Goal: Transaction & Acquisition: Subscribe to service/newsletter

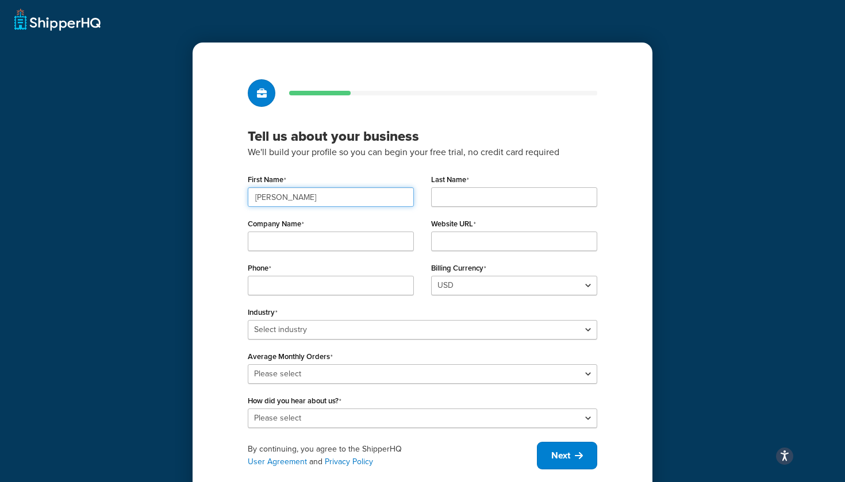
type input "[PERSON_NAME]"
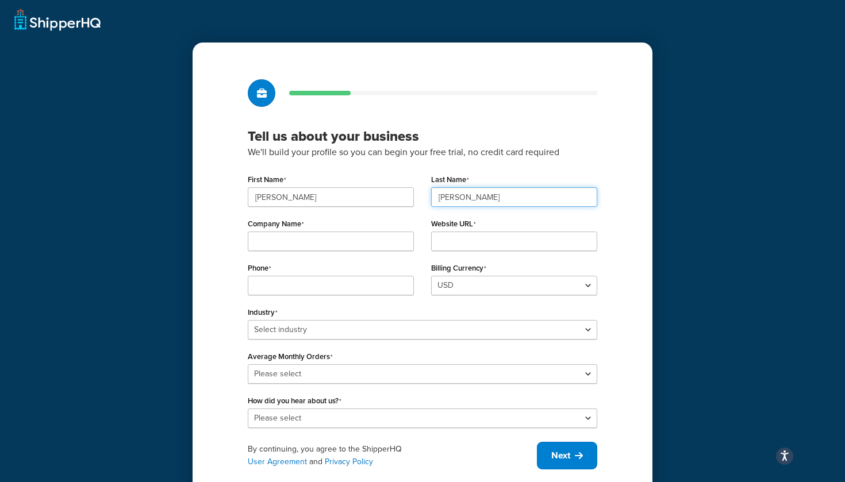
type input "[PERSON_NAME]"
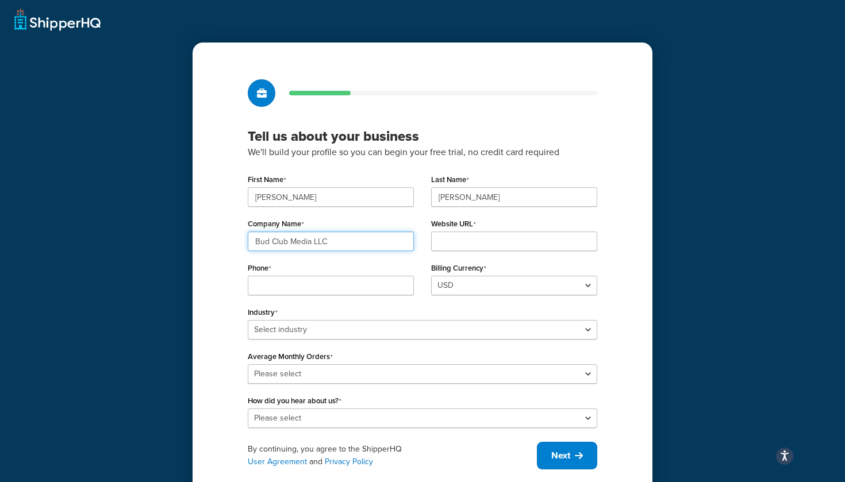
type input "Bud Club Media LLC"
click at [558, 246] on input "Website URL" at bounding box center [514, 242] width 166 height 20
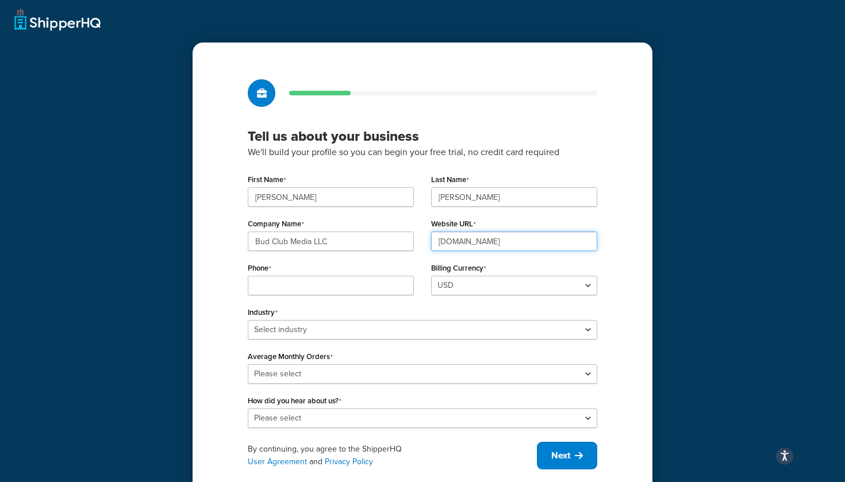
type input "[DOMAIN_NAME]"
click at [329, 302] on div "Phone" at bounding box center [330, 282] width 183 height 44
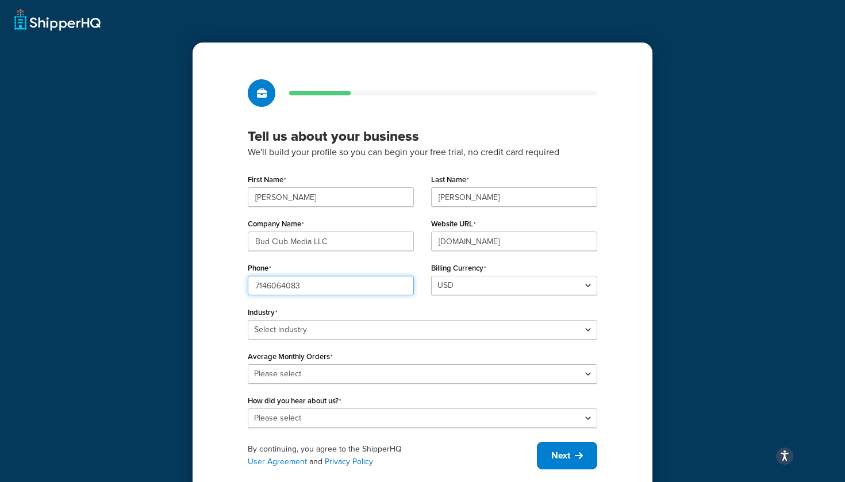
type input "7146064083"
click at [185, 277] on div "Tell us about your business We'll build your profile so you can begin your free…" at bounding box center [422, 253] width 845 height 507
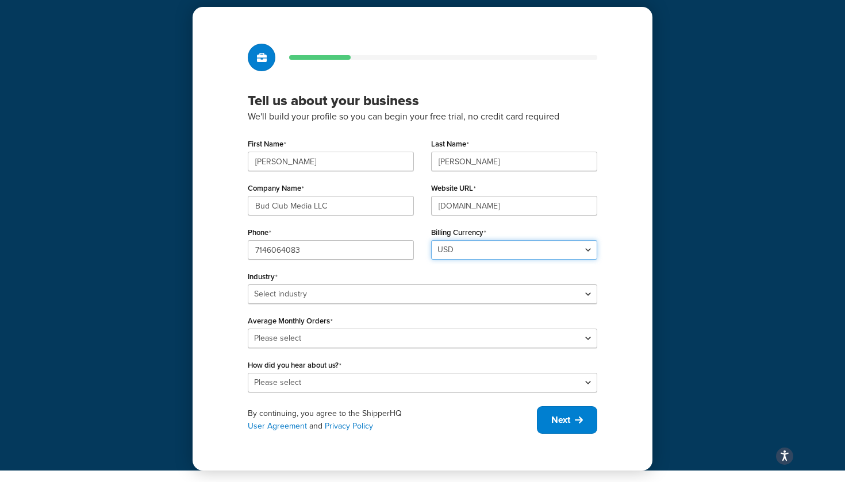
scroll to position [36, 0]
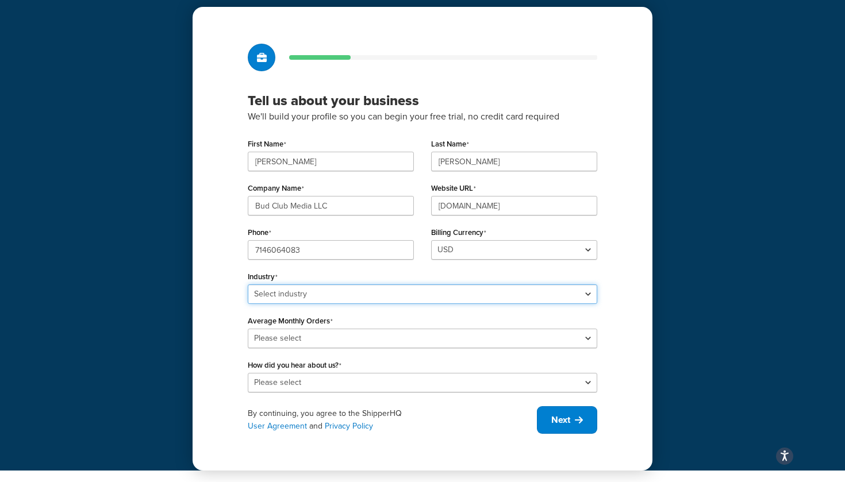
select select "25"
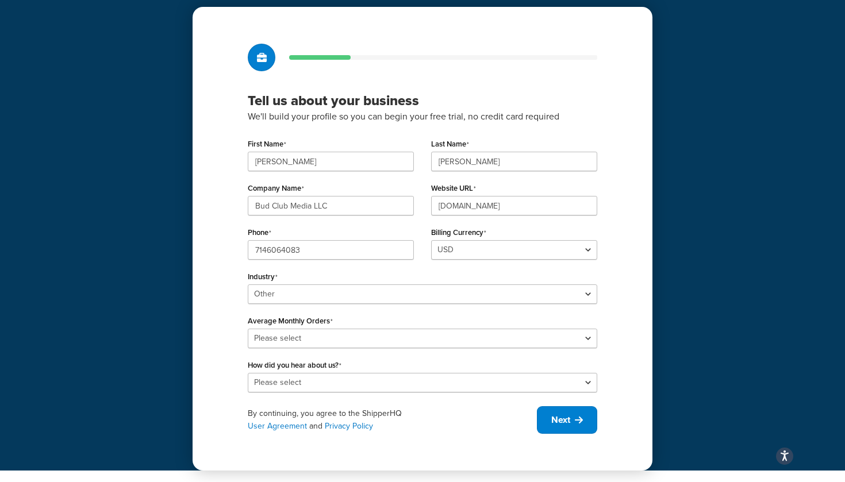
click at [164, 329] on div "Tell us about your business We'll build your profile so you can begin your free…" at bounding box center [422, 217] width 845 height 507
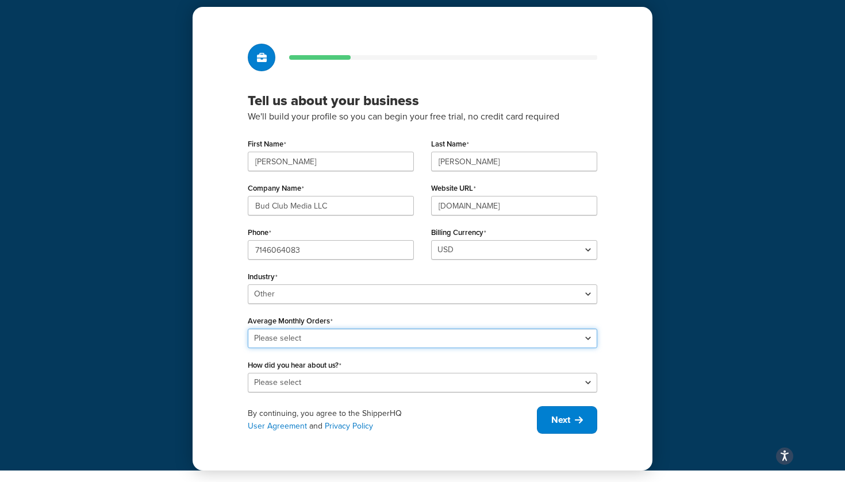
select select "1"
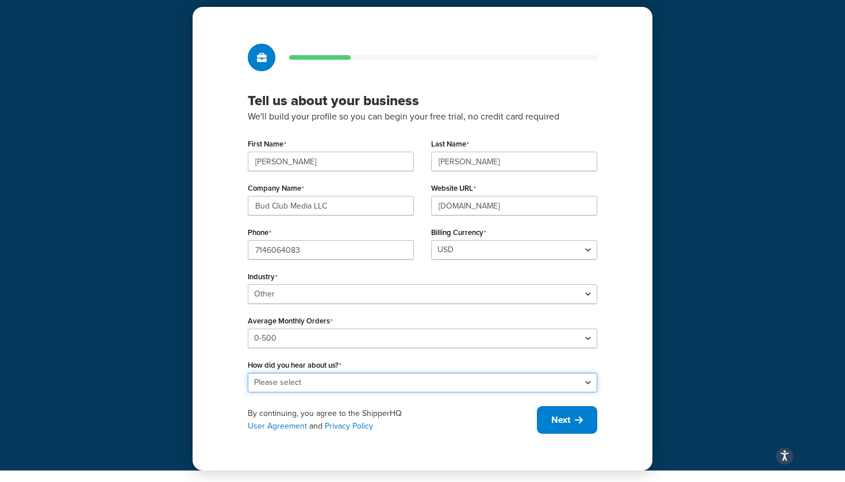
select select "10"
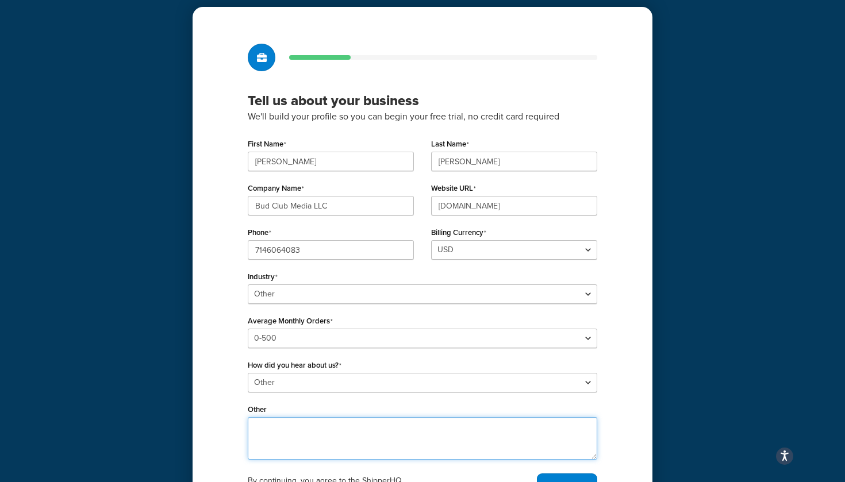
click at [360, 432] on textarea "Other" at bounding box center [423, 438] width 350 height 43
type textarea "recommendation"
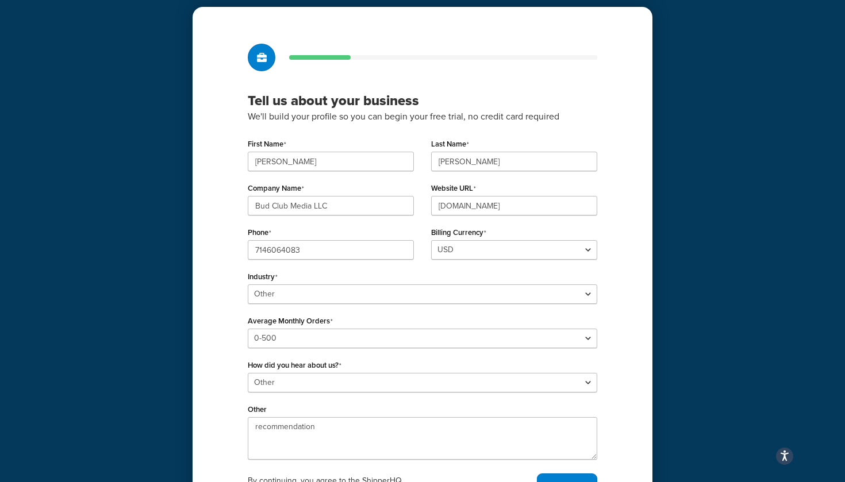
click at [229, 358] on div "Tell us about your business We'll build your profile so you can begin your free…" at bounding box center [423, 272] width 460 height 531
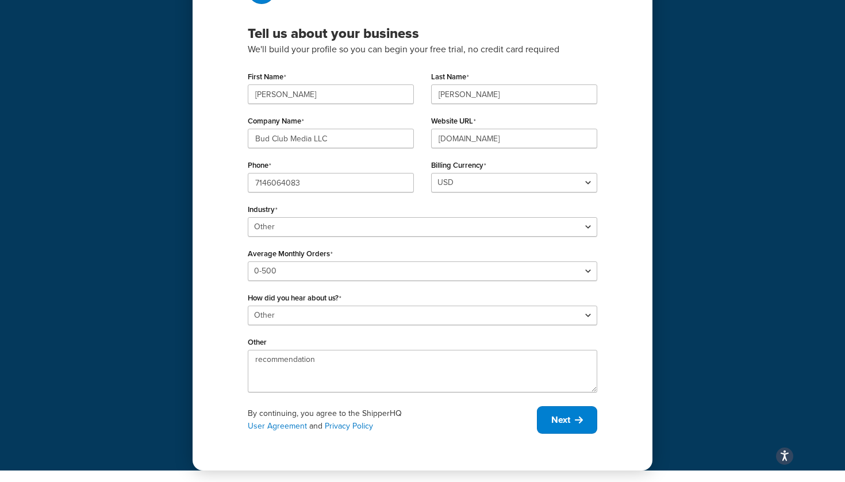
scroll to position [103, 0]
click at [545, 411] on button "Next" at bounding box center [567, 421] width 60 height 28
drag, startPoint x: 545, startPoint y: 411, endPoint x: 522, endPoint y: 378, distance: 40.0
click at [543, 410] on div "By continuing, you agree to the ShipperHQ User Agreement and Privacy Policy Next" at bounding box center [423, 421] width 350 height 28
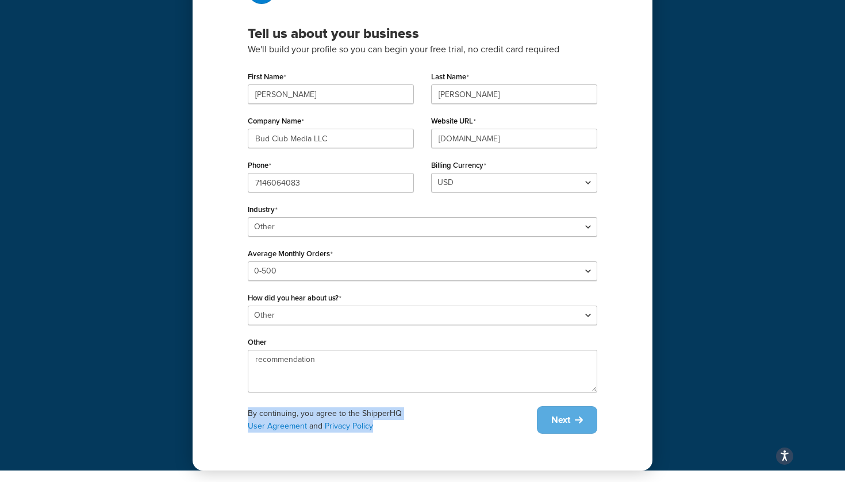
click at [559, 417] on div "By continuing, you agree to the ShipperHQ User Agreement and Privacy Policy Next" at bounding box center [423, 421] width 350 height 28
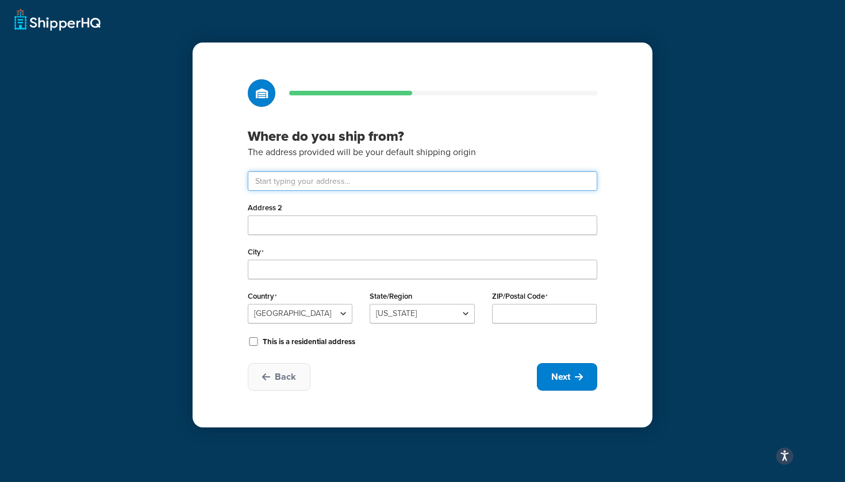
drag, startPoint x: 347, startPoint y: 190, endPoint x: 339, endPoint y: 186, distance: 8.2
paste input "[STREET_ADDRESS][PERSON_NAME]"
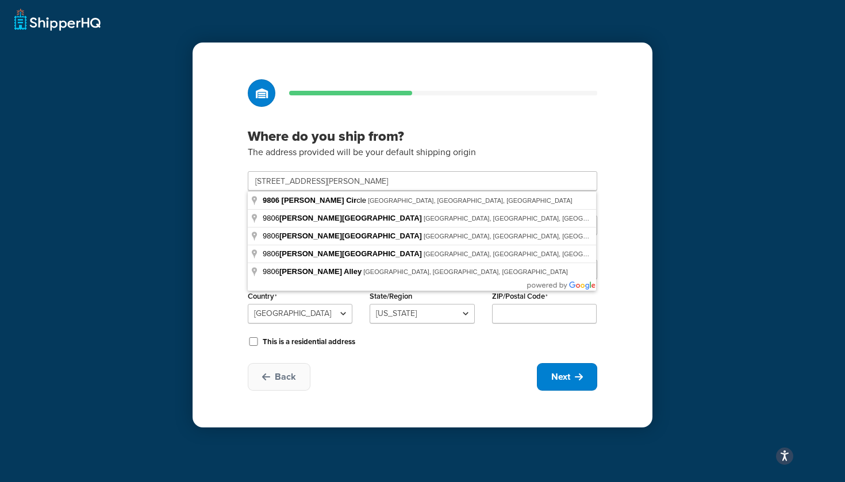
type input "[STREET_ADDRESS][PERSON_NAME]"
type input "[GEOGRAPHIC_DATA]"
select select "5"
type input "92708"
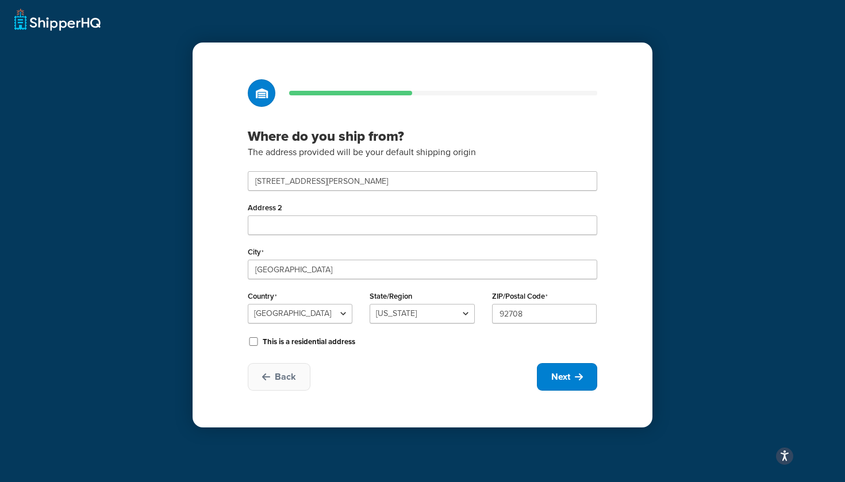
click at [202, 245] on div "Where do you ship from? The address provided will be your default shipping orig…" at bounding box center [423, 235] width 460 height 385
click at [284, 343] on label "This is a residential address" at bounding box center [309, 342] width 93 height 10
click at [259, 343] on input "This is a residential address" at bounding box center [254, 342] width 12 height 9
checkbox input "true"
click at [545, 367] on button "Next" at bounding box center [567, 377] width 60 height 28
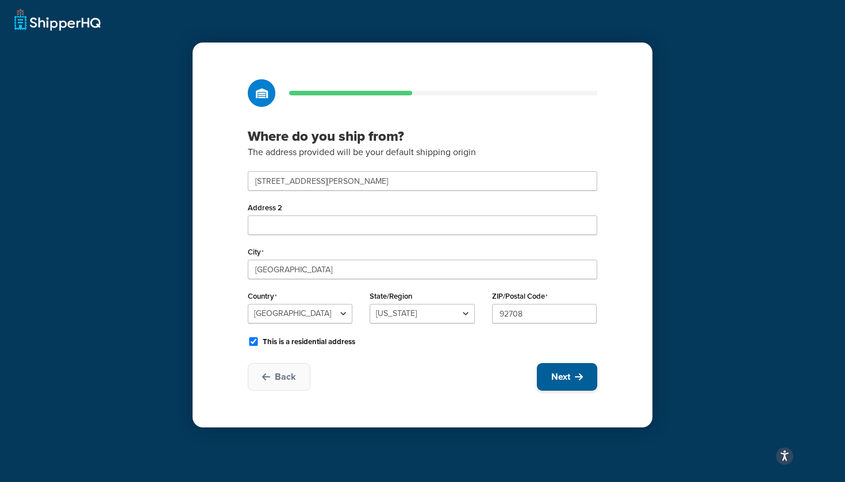
select select "1"
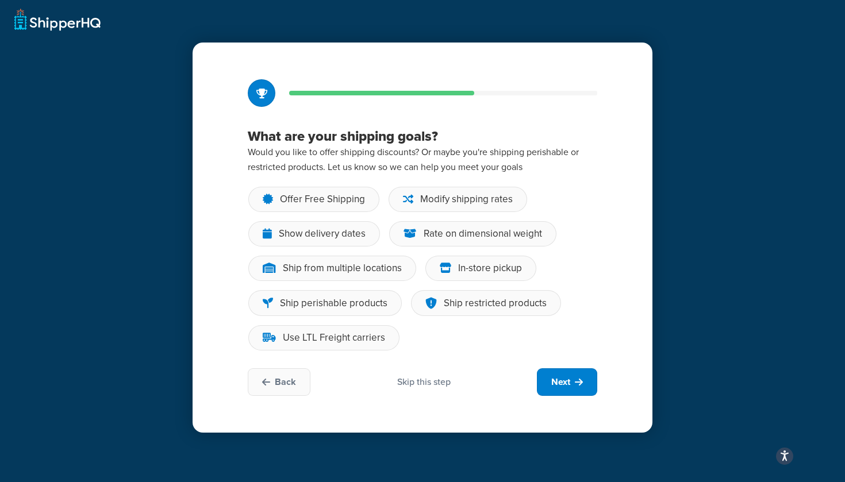
click at [418, 370] on div "Back Skip this step Next" at bounding box center [423, 383] width 350 height 28
click at [413, 377] on div "Skip this step" at bounding box center [423, 382] width 53 height 13
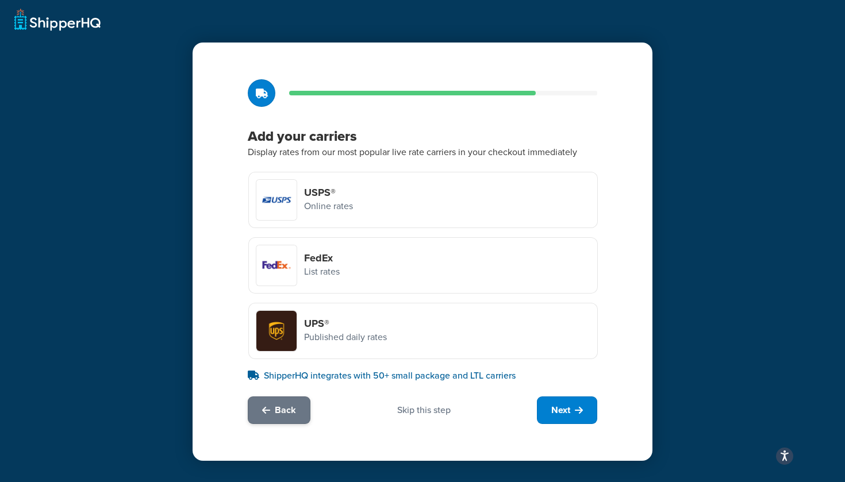
click at [278, 416] on span "Back" at bounding box center [285, 410] width 21 height 13
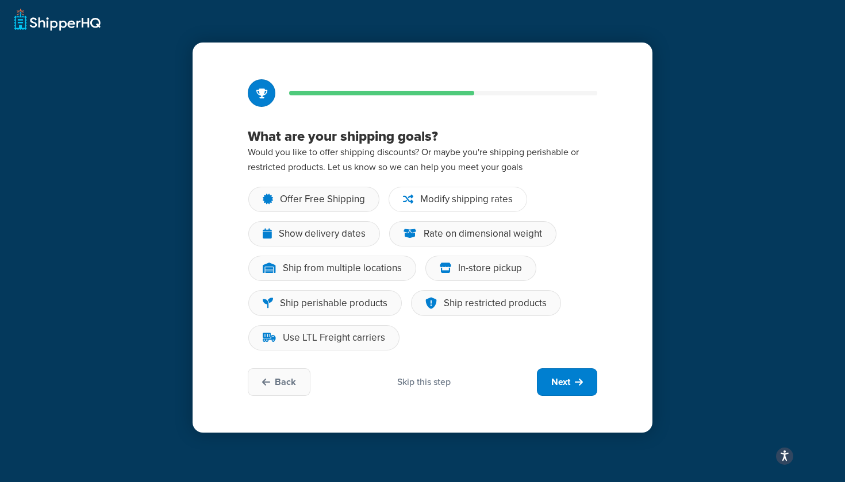
click at [436, 201] on div "Modify shipping rates" at bounding box center [466, 200] width 93 height 12
click at [0, 0] on input "Modify shipping rates" at bounding box center [0, 0] width 0 height 0
click at [334, 243] on div "Show delivery dates" at bounding box center [314, 233] width 132 height 25
click at [0, 0] on input "Show delivery dates" at bounding box center [0, 0] width 0 height 0
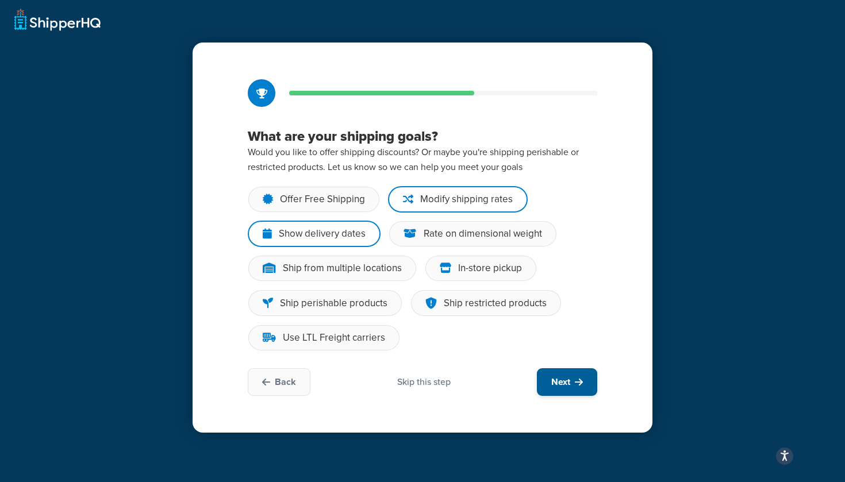
click at [555, 385] on span "Next" at bounding box center [560, 382] width 19 height 13
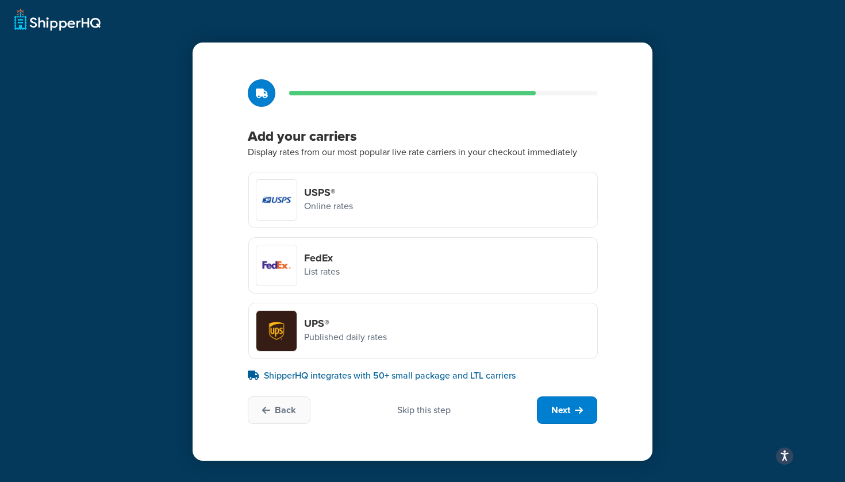
click at [364, 334] on p "Published daily rates" at bounding box center [345, 337] width 83 height 15
click at [0, 0] on input "UPS® Published daily rates" at bounding box center [0, 0] width 0 height 0
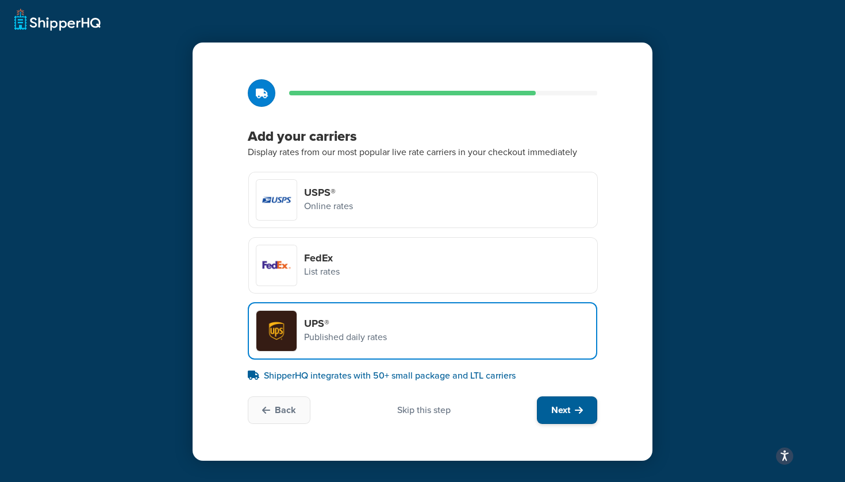
click at [586, 423] on button "Next" at bounding box center [567, 411] width 60 height 28
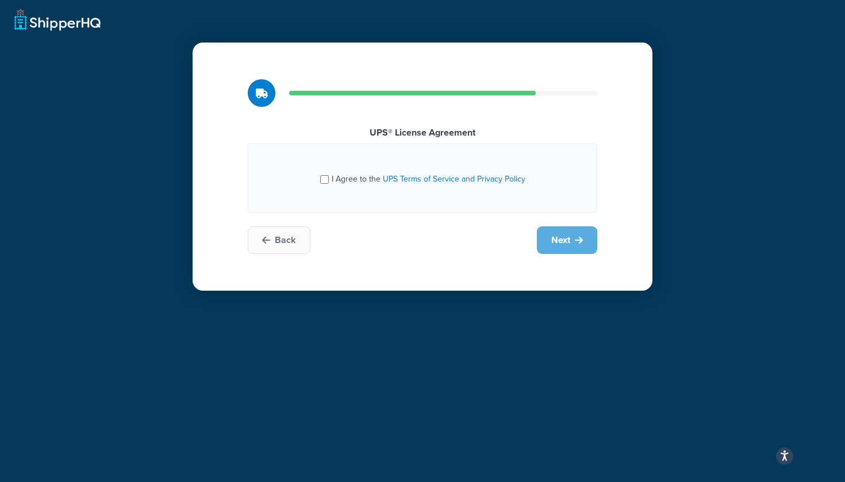
click at [339, 183] on span "I Agree to the UPS Terms of Service and Privacy Policy" at bounding box center [429, 179] width 194 height 12
click at [329, 183] on input "I Agree to the UPS Terms of Service and Privacy Policy" at bounding box center [324, 179] width 9 height 9
checkbox input "true"
click at [557, 235] on span "Next" at bounding box center [560, 240] width 19 height 13
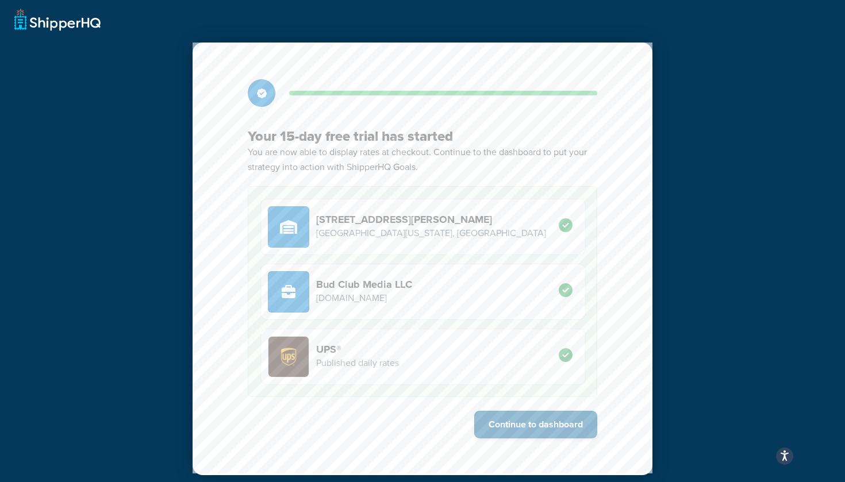
click at [525, 421] on button "Continue to dashboard" at bounding box center [535, 425] width 123 height 28
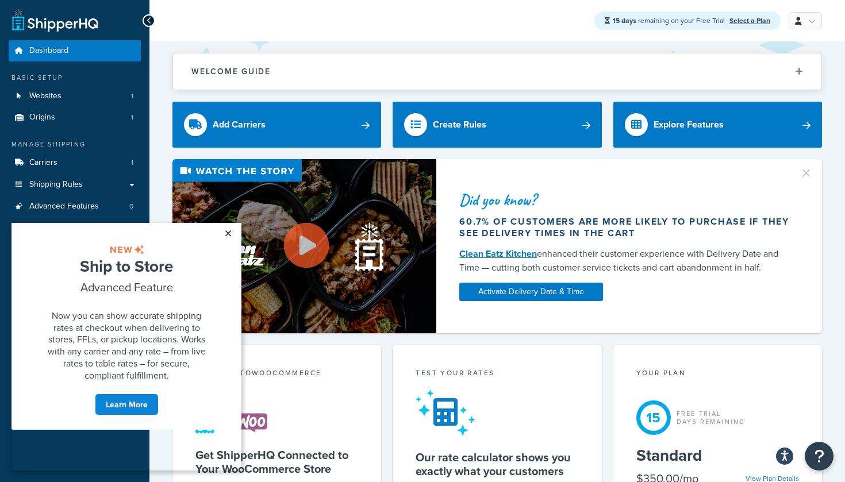
click at [227, 236] on link "×" at bounding box center [228, 233] width 20 height 21
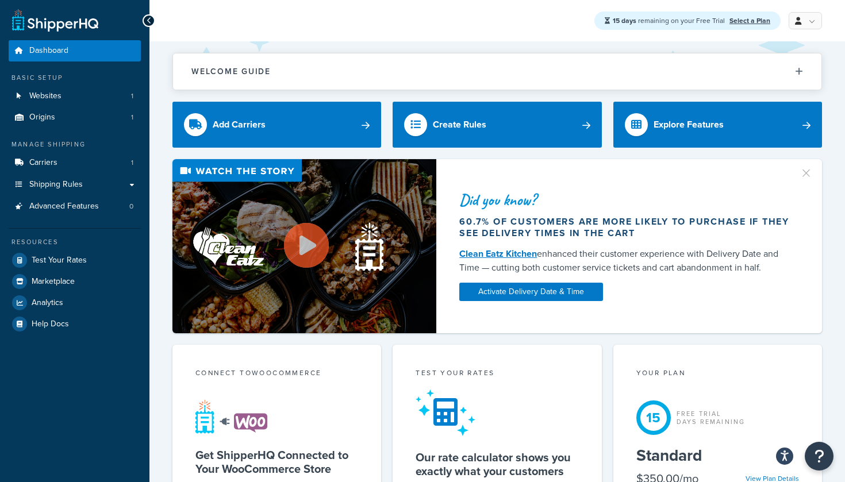
click at [726, 18] on span "15 days remaining on your Free Trial" at bounding box center [670, 21] width 114 height 10
click at [749, 21] on link "Select a Plan" at bounding box center [750, 21] width 41 height 10
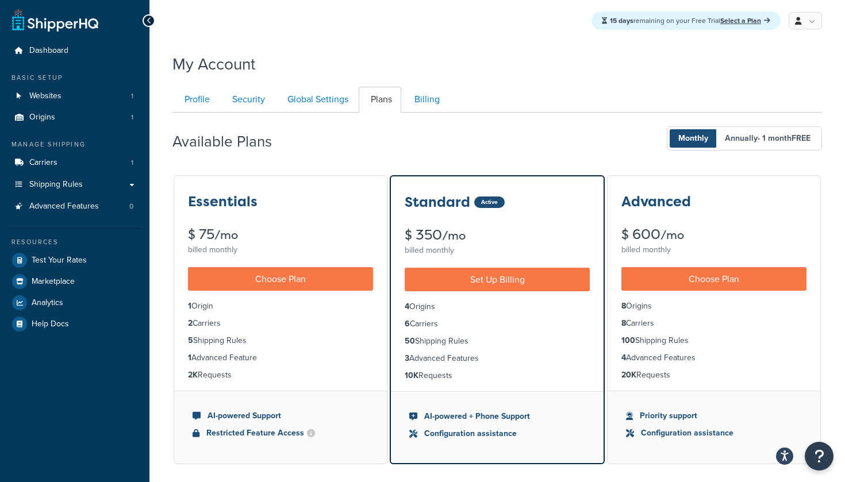
click at [313, 220] on div "Essentials $ 75 /mo billed monthly" at bounding box center [280, 217] width 213 height 82
click at [182, 208] on div "Essentials $ 75 /mo billed monthly" at bounding box center [280, 217] width 213 height 82
click at [247, 216] on div "Essentials $ 75 /mo billed monthly" at bounding box center [280, 217] width 213 height 82
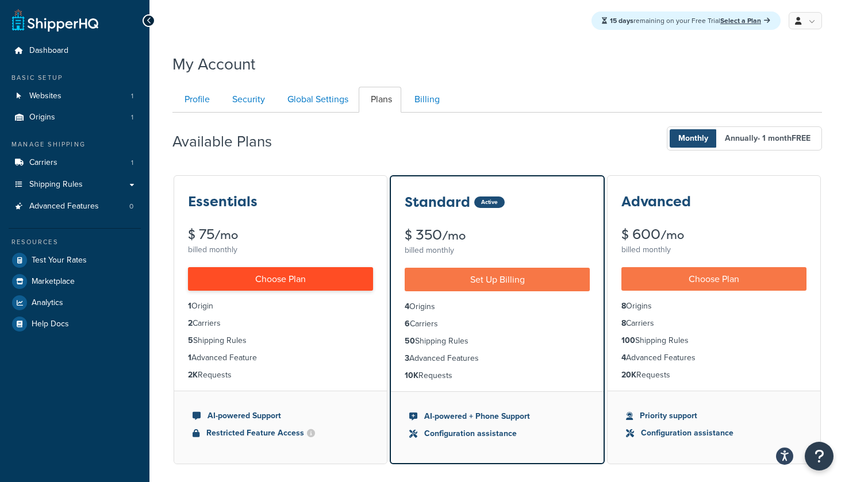
click at [242, 281] on link "Choose Plan" at bounding box center [280, 279] width 185 height 24
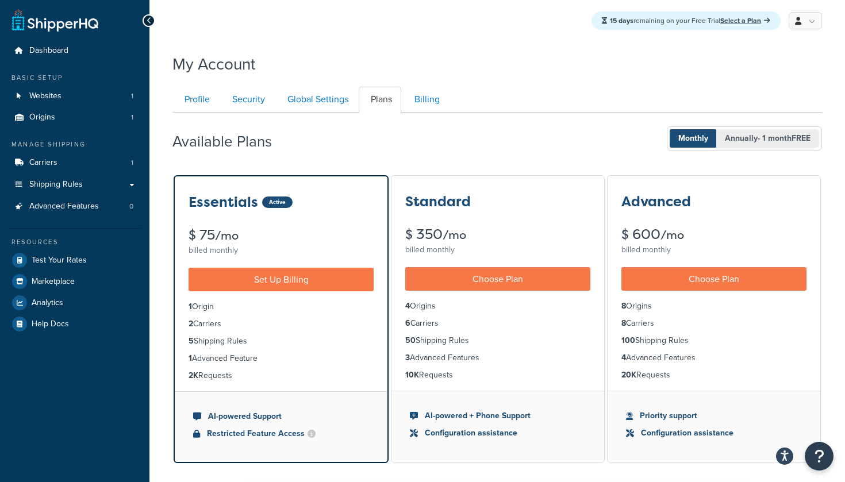
click at [817, 130] on span "Annually - 1 month FREE" at bounding box center [768, 138] width 103 height 18
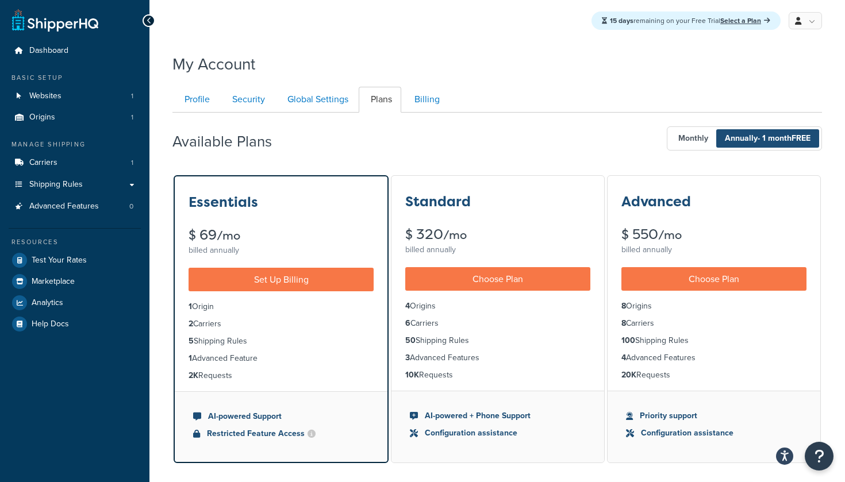
click at [188, 147] on h2 "Available Plans" at bounding box center [231, 141] width 117 height 17
drag, startPoint x: 188, startPoint y: 147, endPoint x: 289, endPoint y: 147, distance: 100.6
click at [289, 147] on div "Available Plans Monthly Annually - 1 month FREE" at bounding box center [498, 139] width 650 height 34
click at [288, 147] on h2 "Available Plans" at bounding box center [231, 141] width 117 height 17
click at [181, 141] on h2 "Available Plans" at bounding box center [231, 141] width 117 height 17
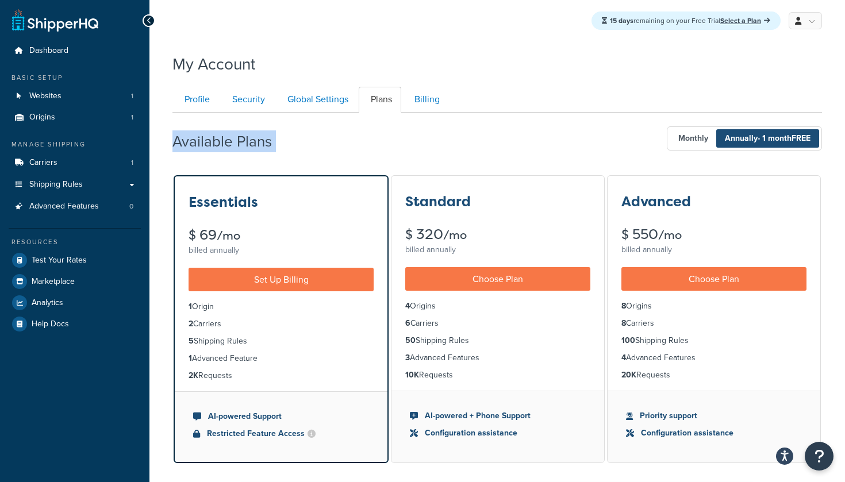
drag, startPoint x: 181, startPoint y: 141, endPoint x: 270, endPoint y: 141, distance: 89.7
click at [271, 141] on h2 "Available Plans" at bounding box center [231, 141] width 117 height 17
click at [270, 141] on h2 "Available Plans" at bounding box center [231, 141] width 117 height 17
click at [205, 145] on h2 "Available Plans" at bounding box center [231, 141] width 117 height 17
drag, startPoint x: 205, startPoint y: 145, endPoint x: 241, endPoint y: 145, distance: 35.7
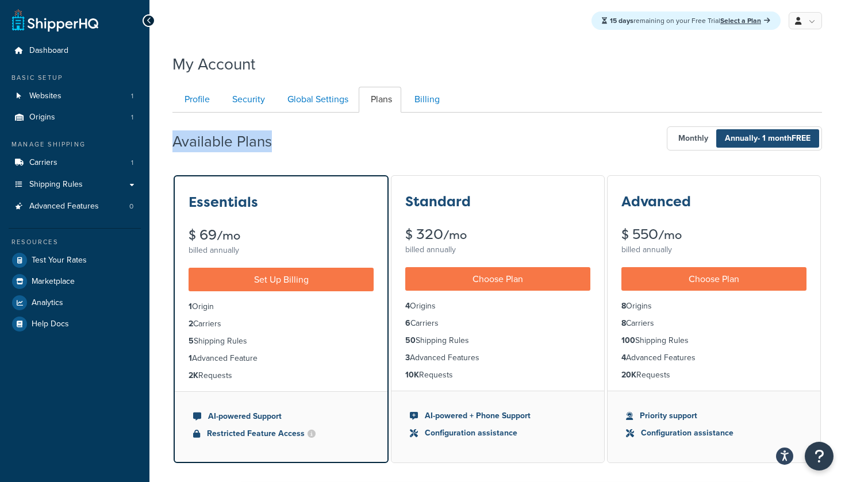
click at [241, 145] on h2 "Available Plans" at bounding box center [231, 141] width 117 height 17
click at [415, 219] on div "Standard $ 320 /mo billed annually" at bounding box center [498, 217] width 213 height 82
click at [424, 204] on h3 "Standard" at bounding box center [438, 201] width 66 height 15
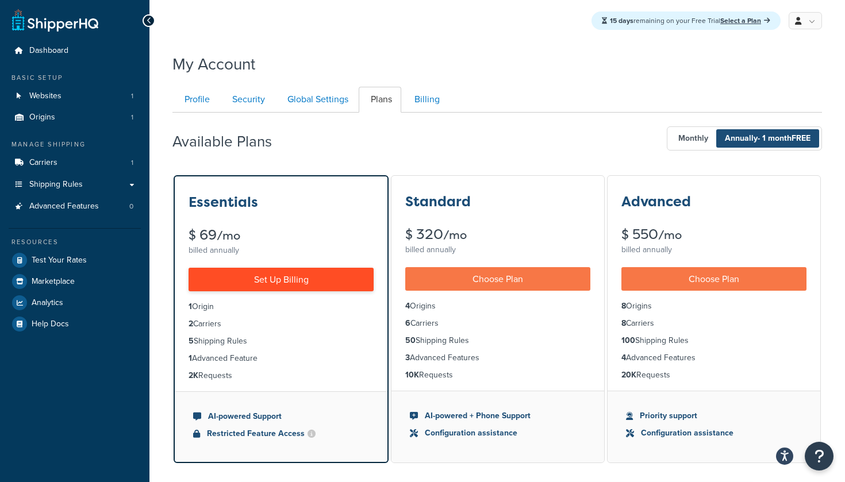
click at [243, 287] on link "Set Up Billing" at bounding box center [281, 280] width 185 height 24
click at [258, 286] on link "Set Up Billing" at bounding box center [281, 280] width 185 height 24
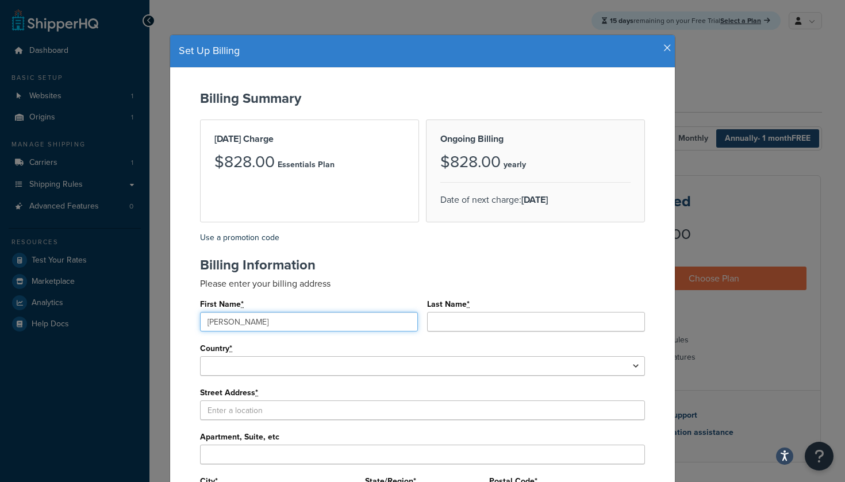
click at [358, 320] on input "[PERSON_NAME]" at bounding box center [309, 322] width 218 height 20
type input "[PERSON_NAME]"
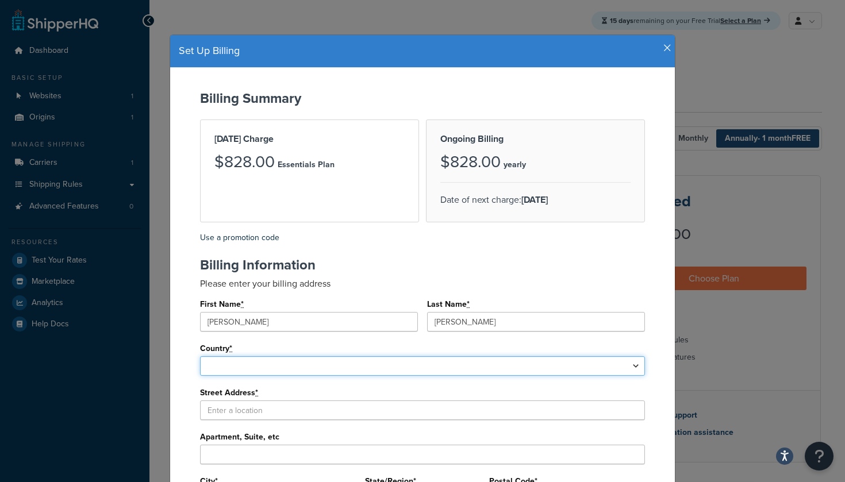
select select "1000"
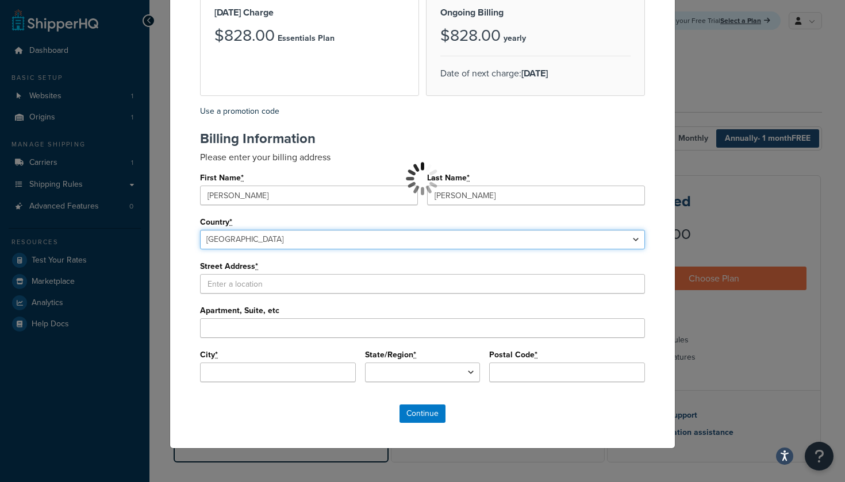
scroll to position [126, 0]
select select
